Goal: Find specific page/section: Find specific page/section

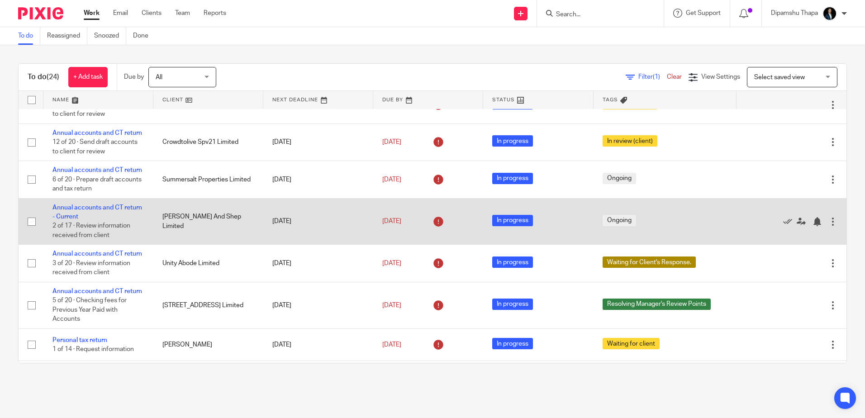
scroll to position [317, 0]
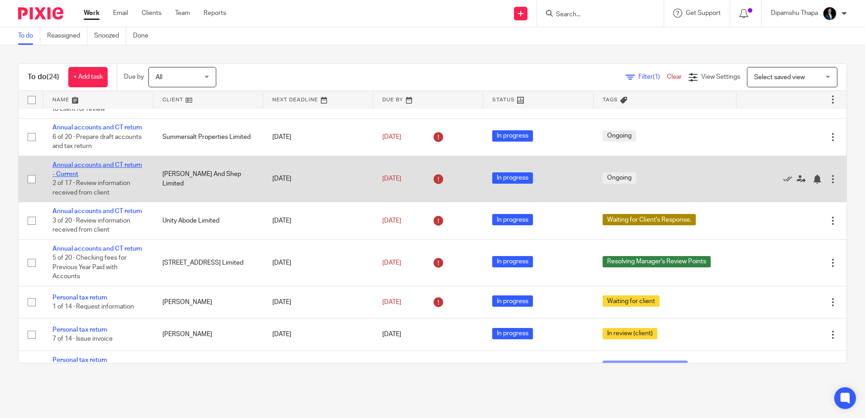
click at [89, 177] on link "Annual accounts and CT return - Current" at bounding box center [97, 169] width 90 height 15
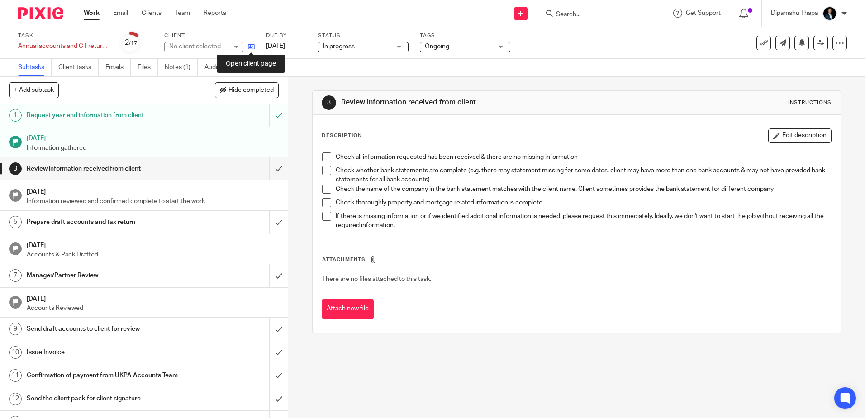
click at [249, 46] on icon at bounding box center [251, 46] width 7 height 7
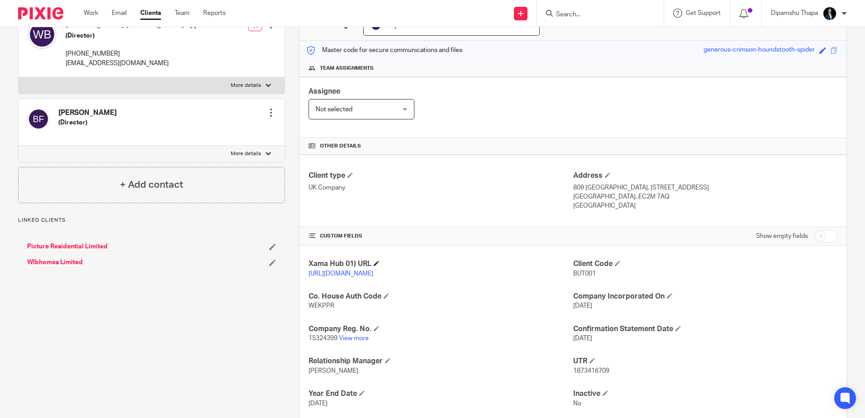
scroll to position [136, 0]
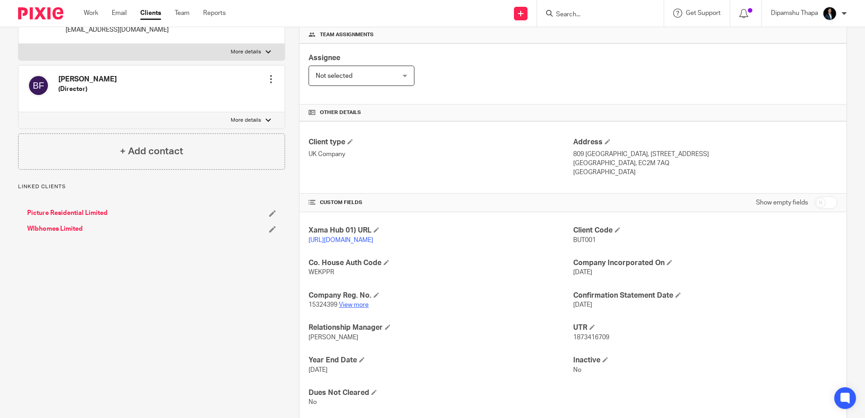
click at [353, 308] on link "View more" at bounding box center [354, 305] width 30 height 6
